Goal: Use online tool/utility: Utilize a website feature to perform a specific function

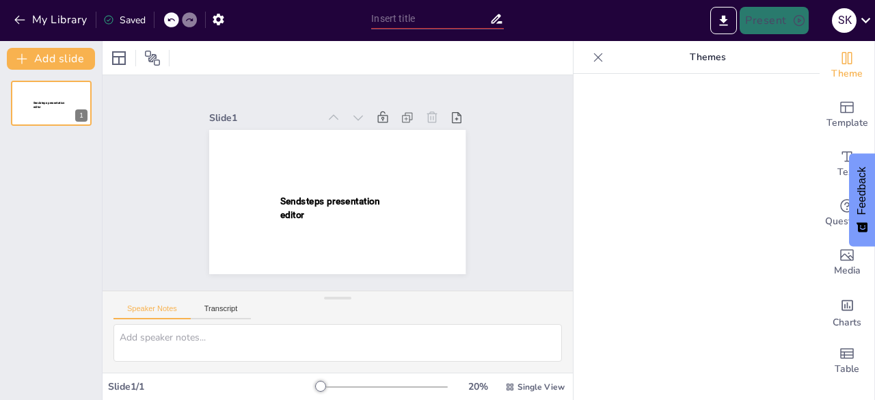
type input "Imported KPI.pptx"
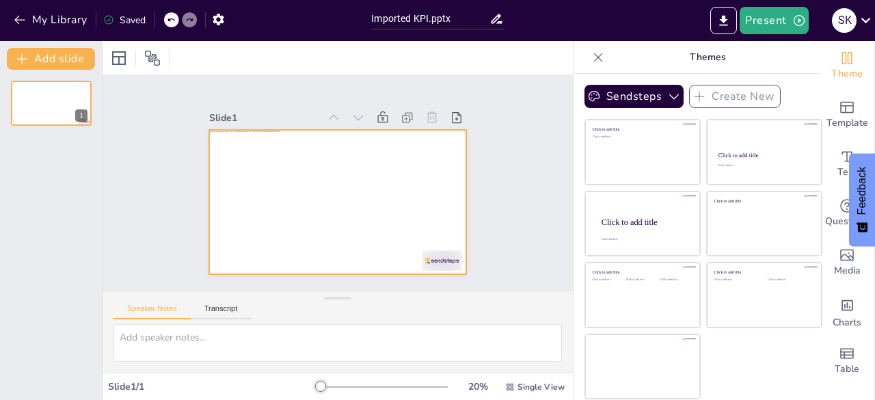
click at [302, 174] on div at bounding box center [337, 202] width 256 height 144
click at [300, 207] on div at bounding box center [337, 202] width 256 height 144
click at [209, 172] on div at bounding box center [337, 202] width 256 height 144
click at [309, 184] on div at bounding box center [337, 202] width 256 height 144
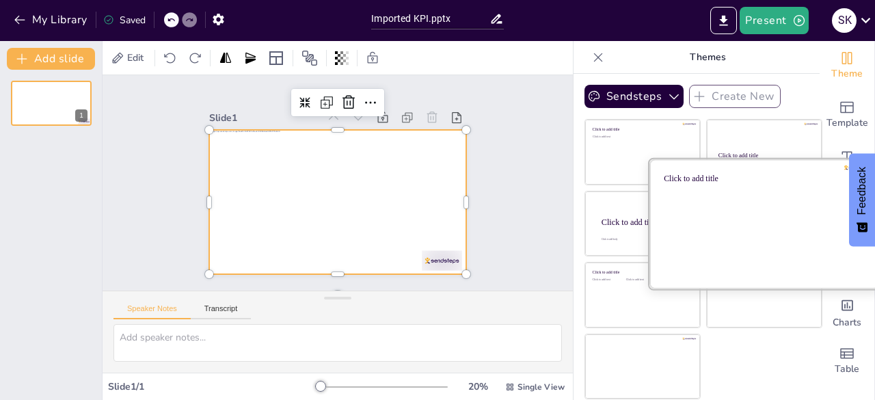
click at [780, 218] on div at bounding box center [765, 223] width 230 height 129
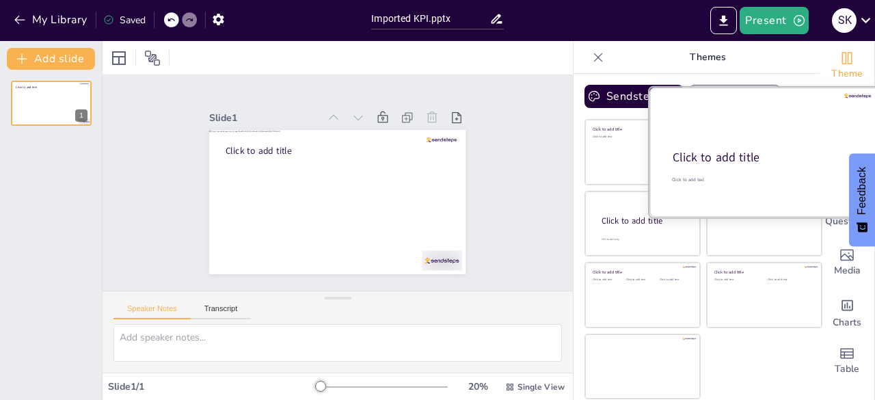
click at [771, 133] on div at bounding box center [765, 152] width 230 height 129
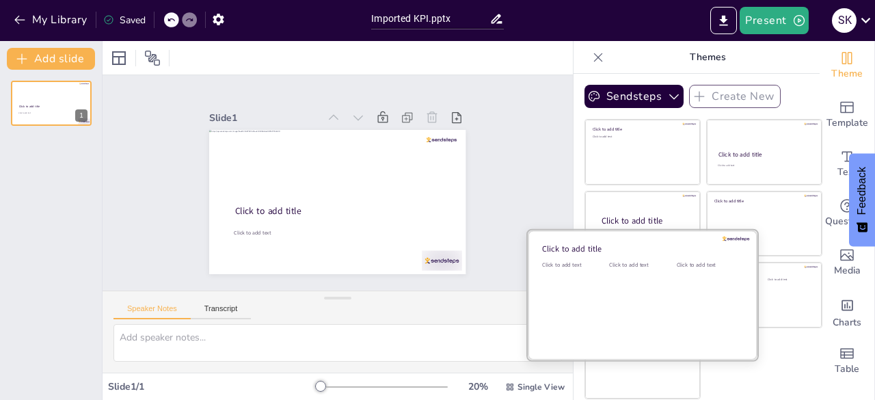
click at [626, 299] on div "Click to add text" at bounding box center [640, 303] width 62 height 85
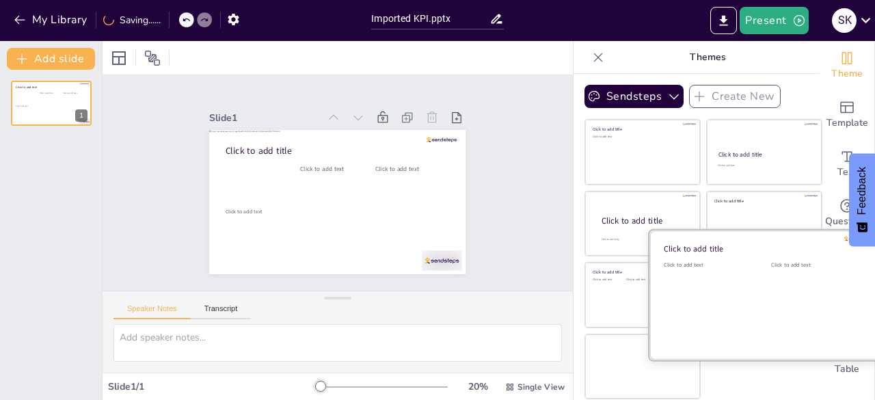
click at [776, 297] on div "Click to add text" at bounding box center [814, 303] width 87 height 85
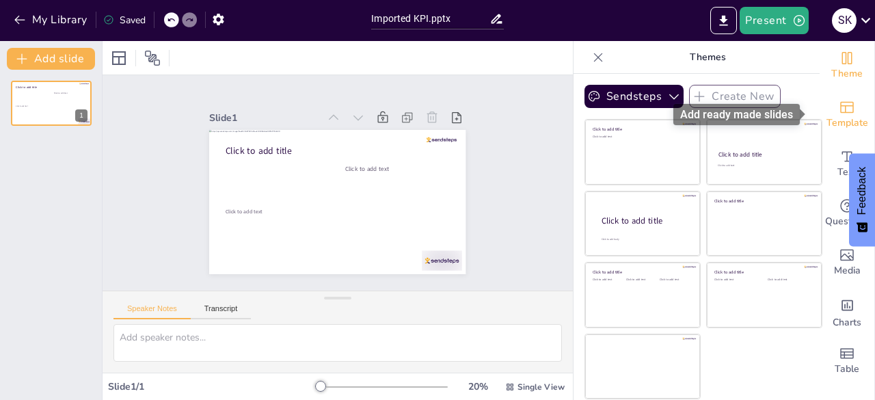
click at [839, 101] on icon "Add ready made slides" at bounding box center [847, 107] width 16 height 16
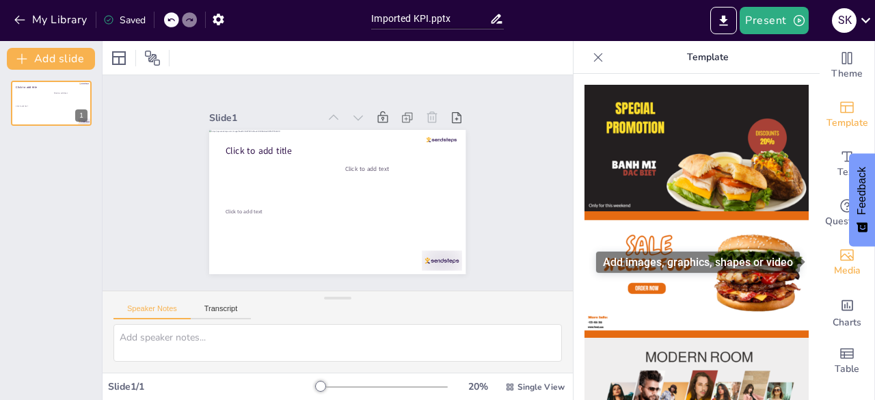
click at [839, 261] on icon "Add images, graphics, shapes or video" at bounding box center [847, 255] width 16 height 16
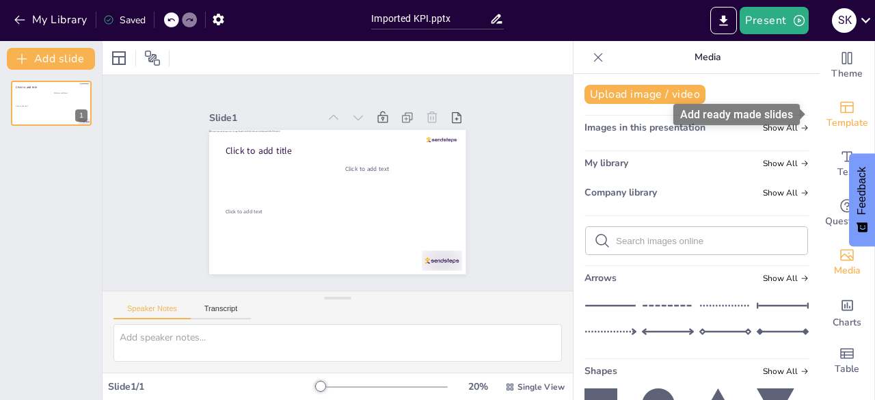
click at [841, 106] on icon "Add ready made slides" at bounding box center [848, 108] width 14 height 12
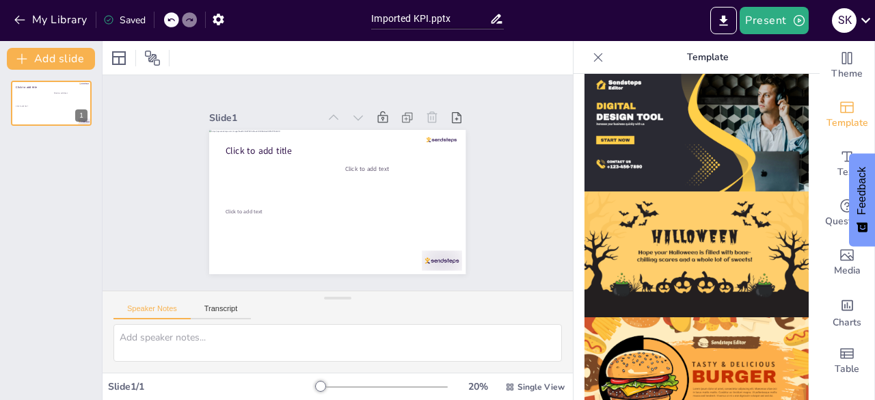
scroll to position [1137, 0]
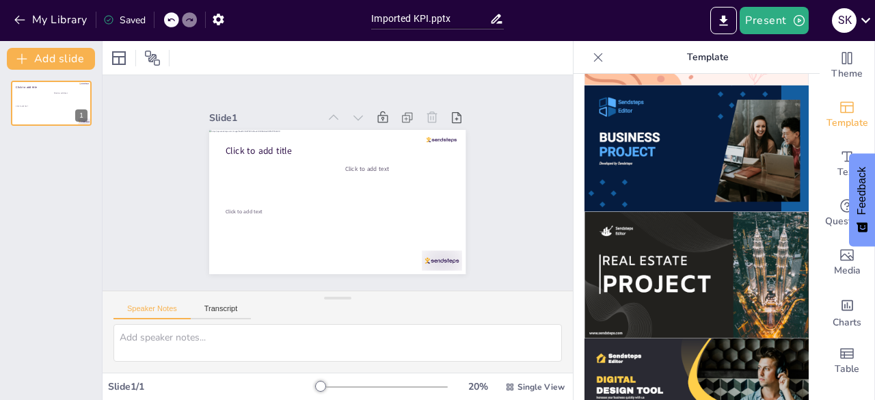
click at [669, 256] on img at bounding box center [697, 275] width 224 height 127
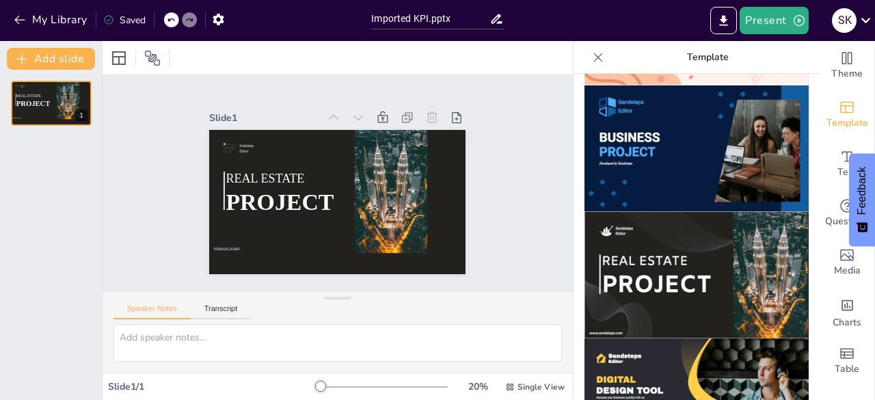
click at [673, 127] on img at bounding box center [697, 148] width 224 height 127
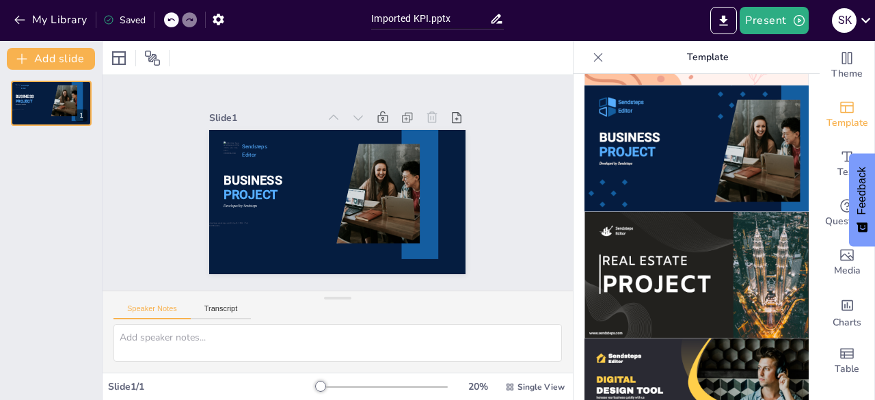
scroll to position [1410, 0]
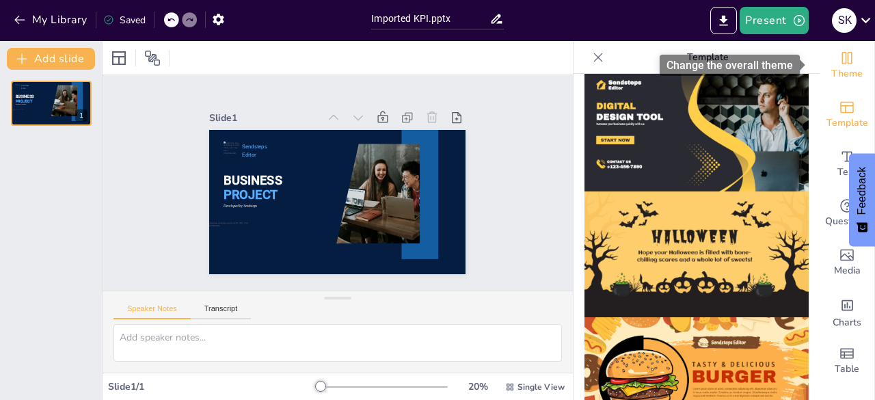
click at [854, 65] on div "Theme" at bounding box center [847, 65] width 55 height 49
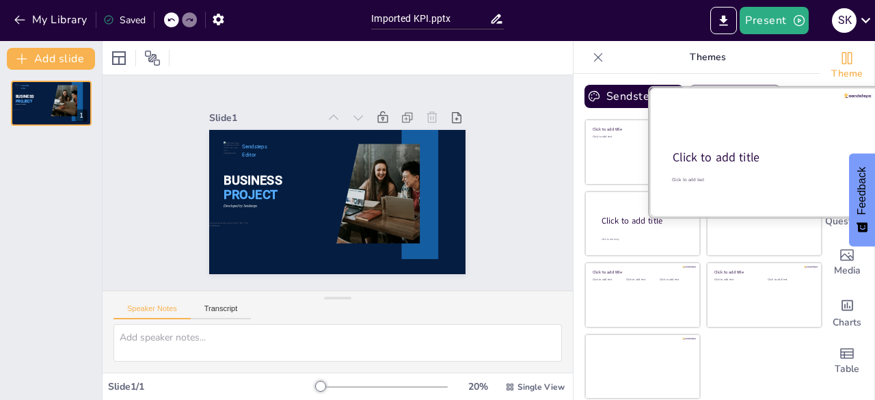
click at [650, 150] on div at bounding box center [765, 152] width 230 height 129
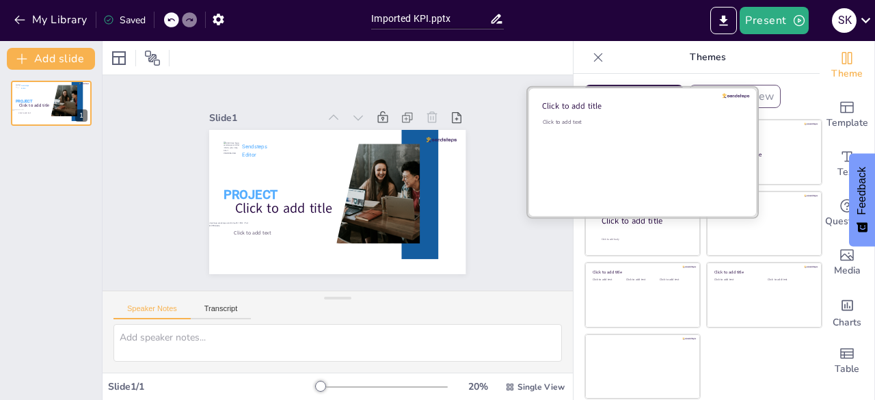
click at [617, 150] on div "Click to add text" at bounding box center [641, 160] width 196 height 85
